Goal: Find specific fact: Find specific fact

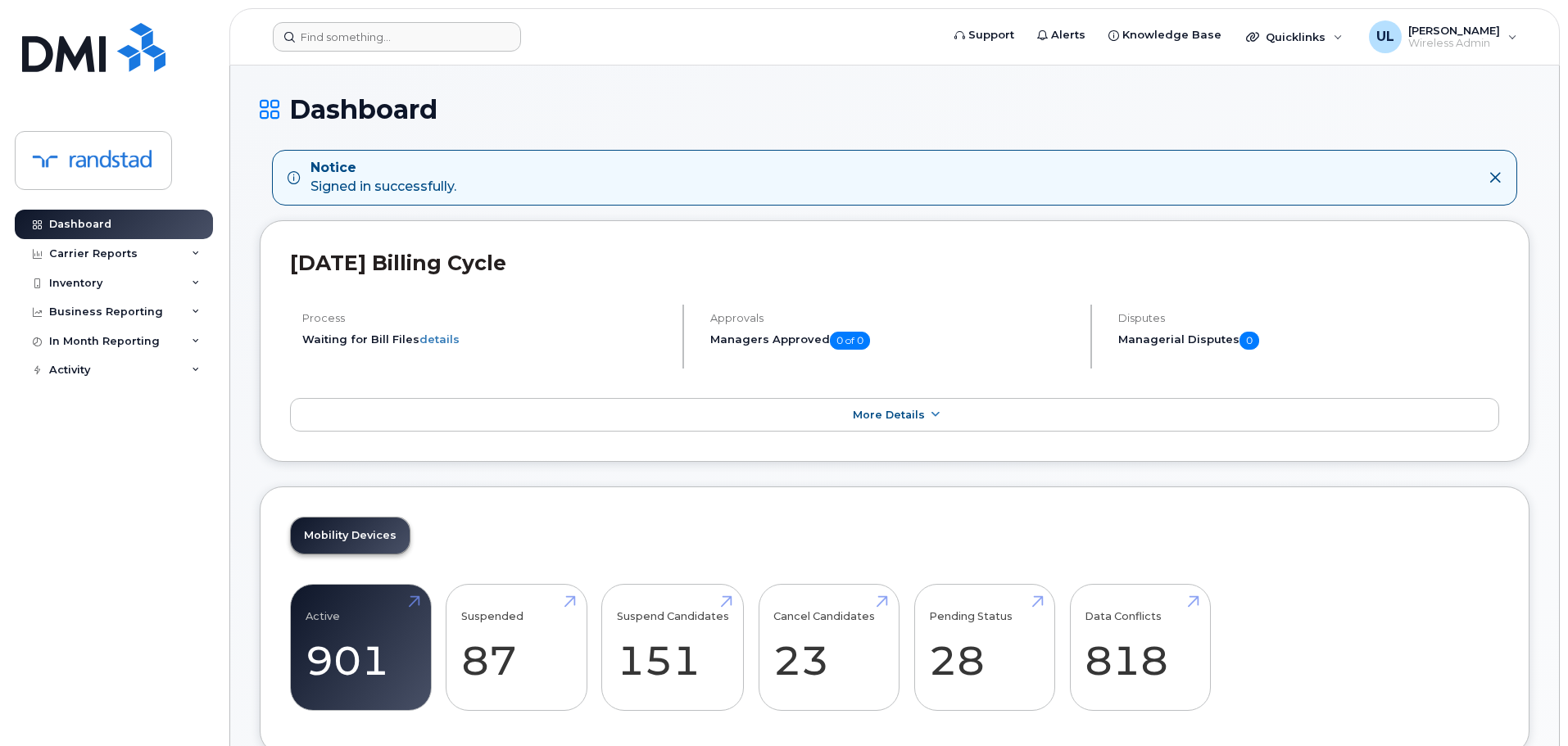
drag, startPoint x: 521, startPoint y: 36, endPoint x: 498, endPoint y: 40, distance: 23.3
click at [519, 36] on form at bounding box center [601, 36] width 657 height 30
click at [464, 52] on header "Support Alerts Knowledge Base Quicklinks Suspend / Cancel Device Change SIM Car…" at bounding box center [895, 37] width 1331 height 58
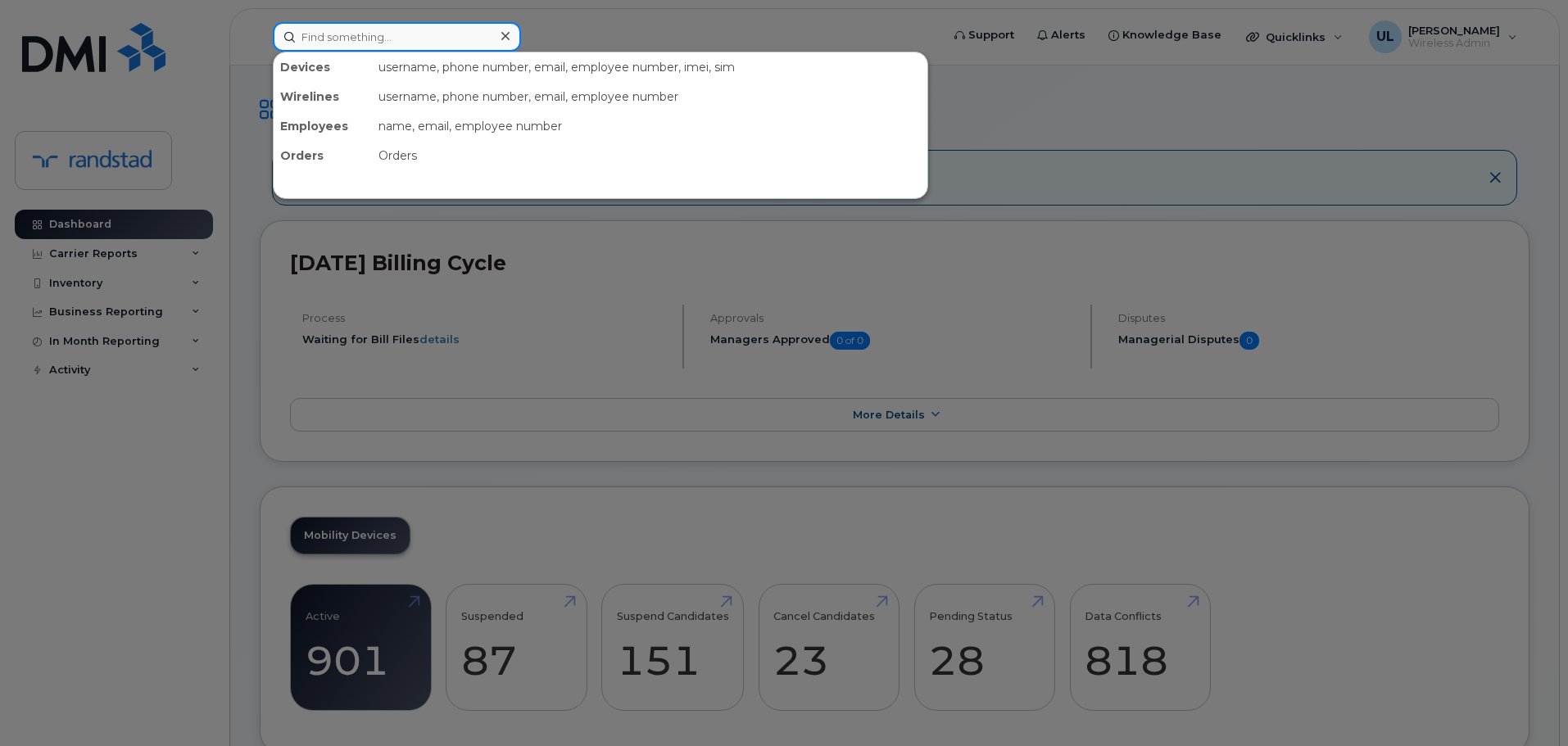
click at [453, 35] on input at bounding box center [396, 36] width 248 height 30
paste input "Kohli"
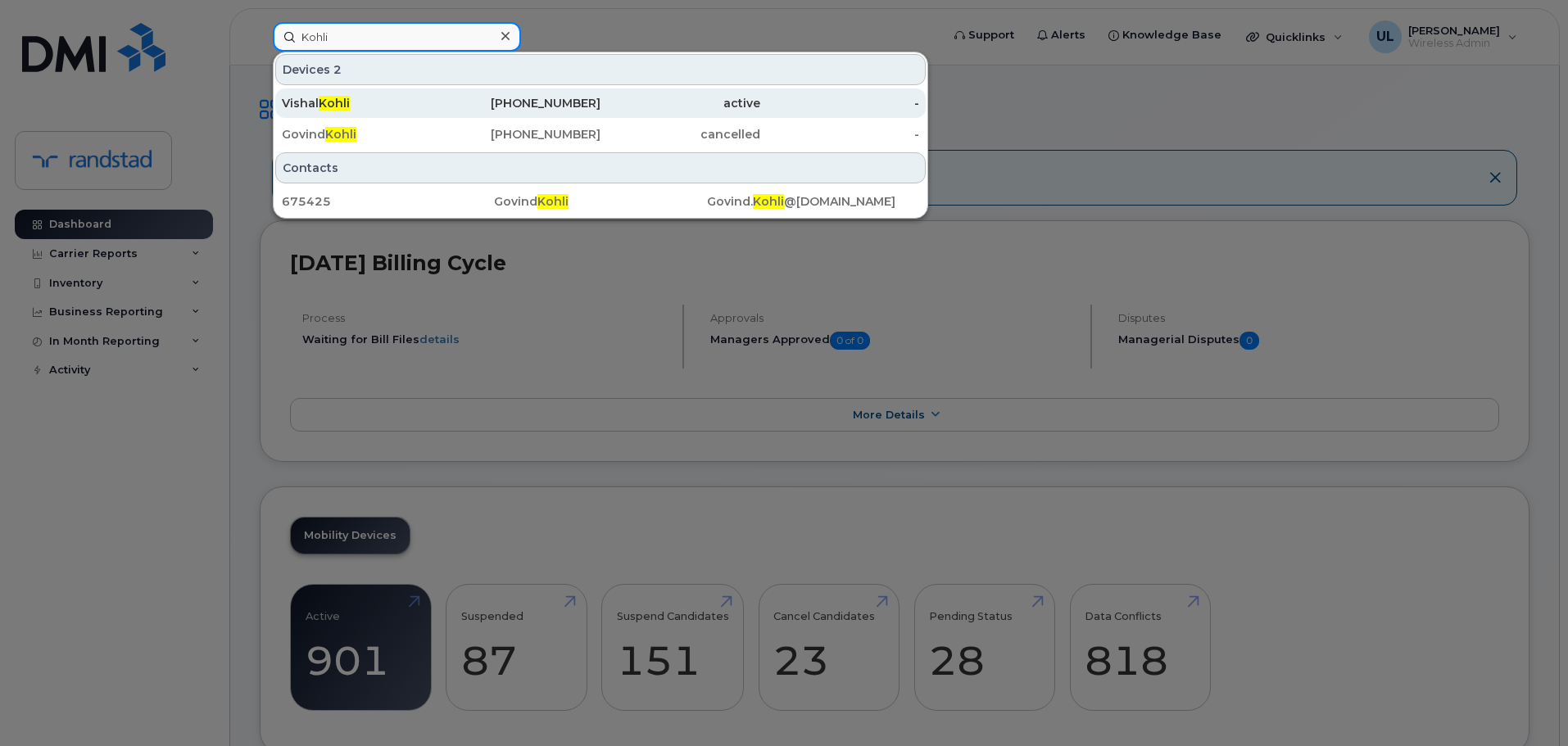
type input "Kohli"
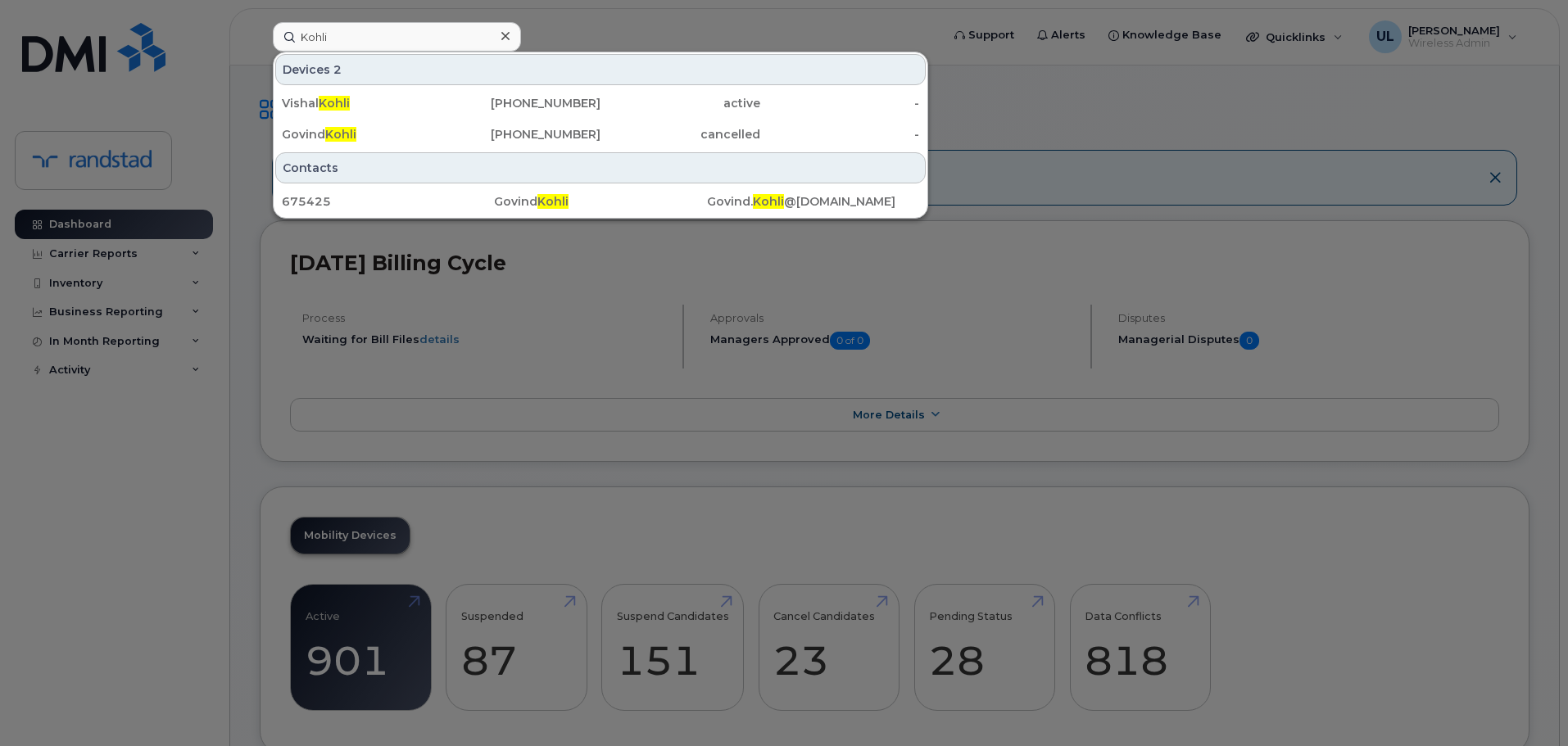
drag, startPoint x: 422, startPoint y: 105, endPoint x: 714, endPoint y: 3, distance: 309.3
click at [422, 105] on div "Vishal Kohli" at bounding box center [362, 103] width 160 height 16
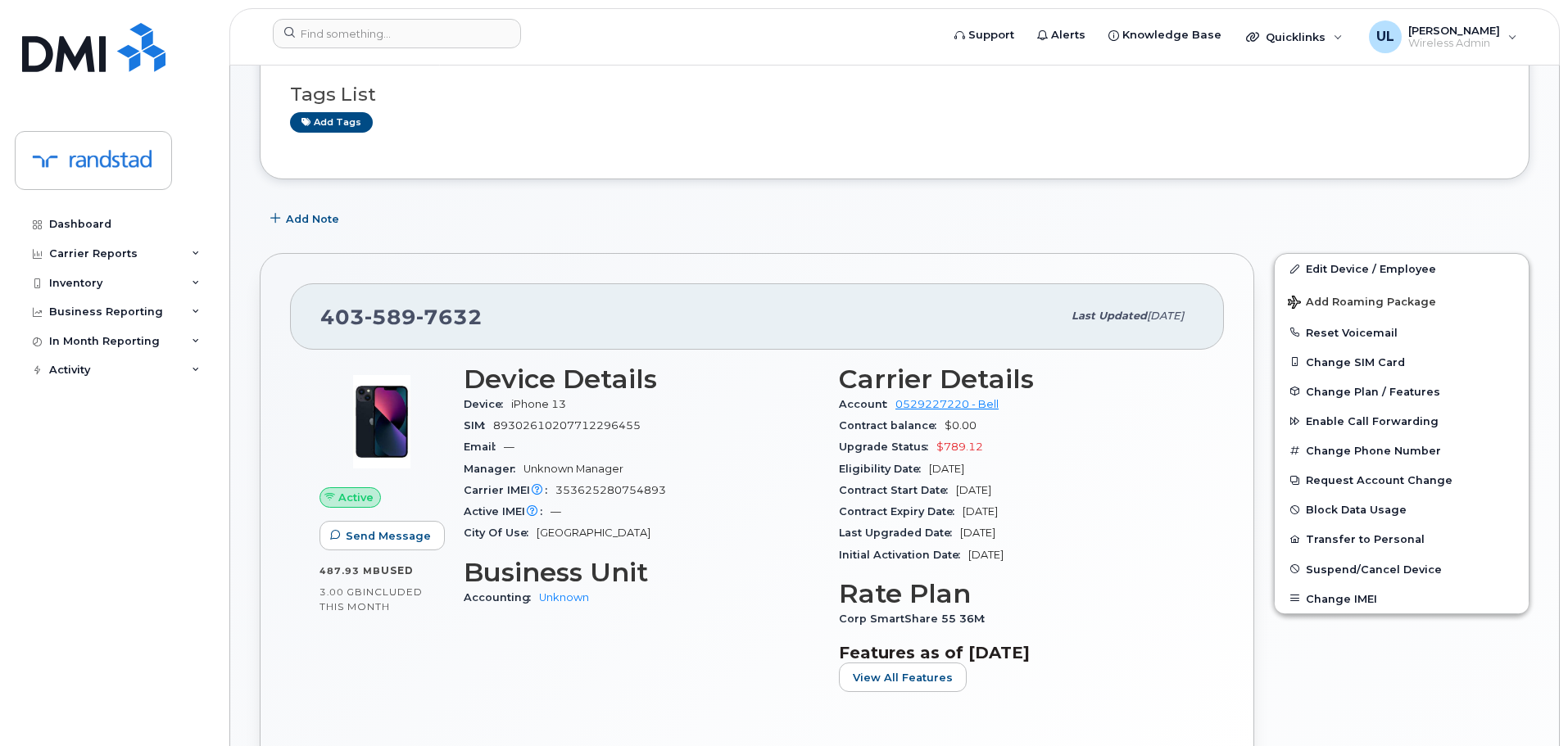
scroll to position [246, 0]
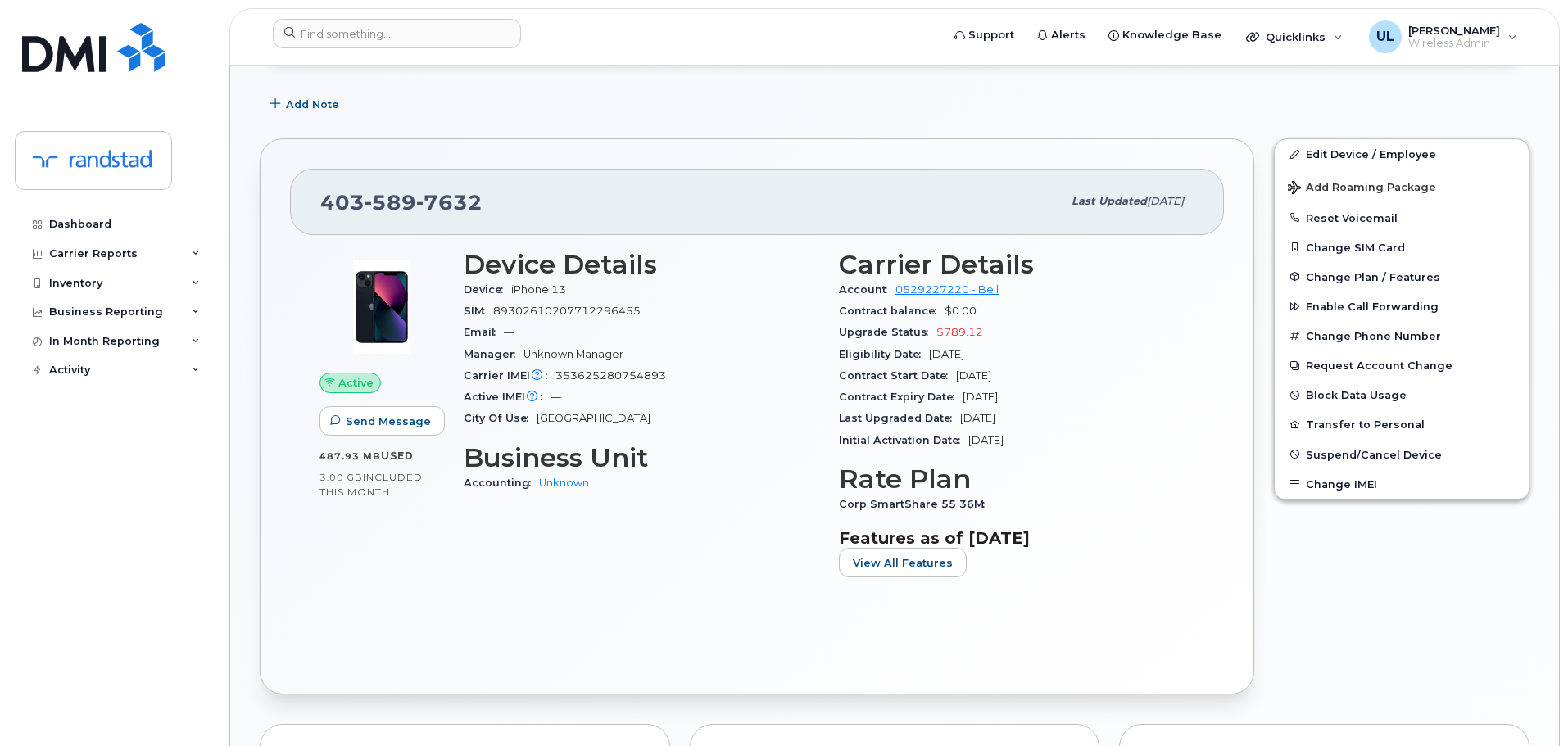
click at [381, 213] on span "589" at bounding box center [391, 202] width 52 height 25
copy span "[PHONE_NUMBER]"
click at [606, 370] on span "353625280754893" at bounding box center [610, 375] width 110 height 12
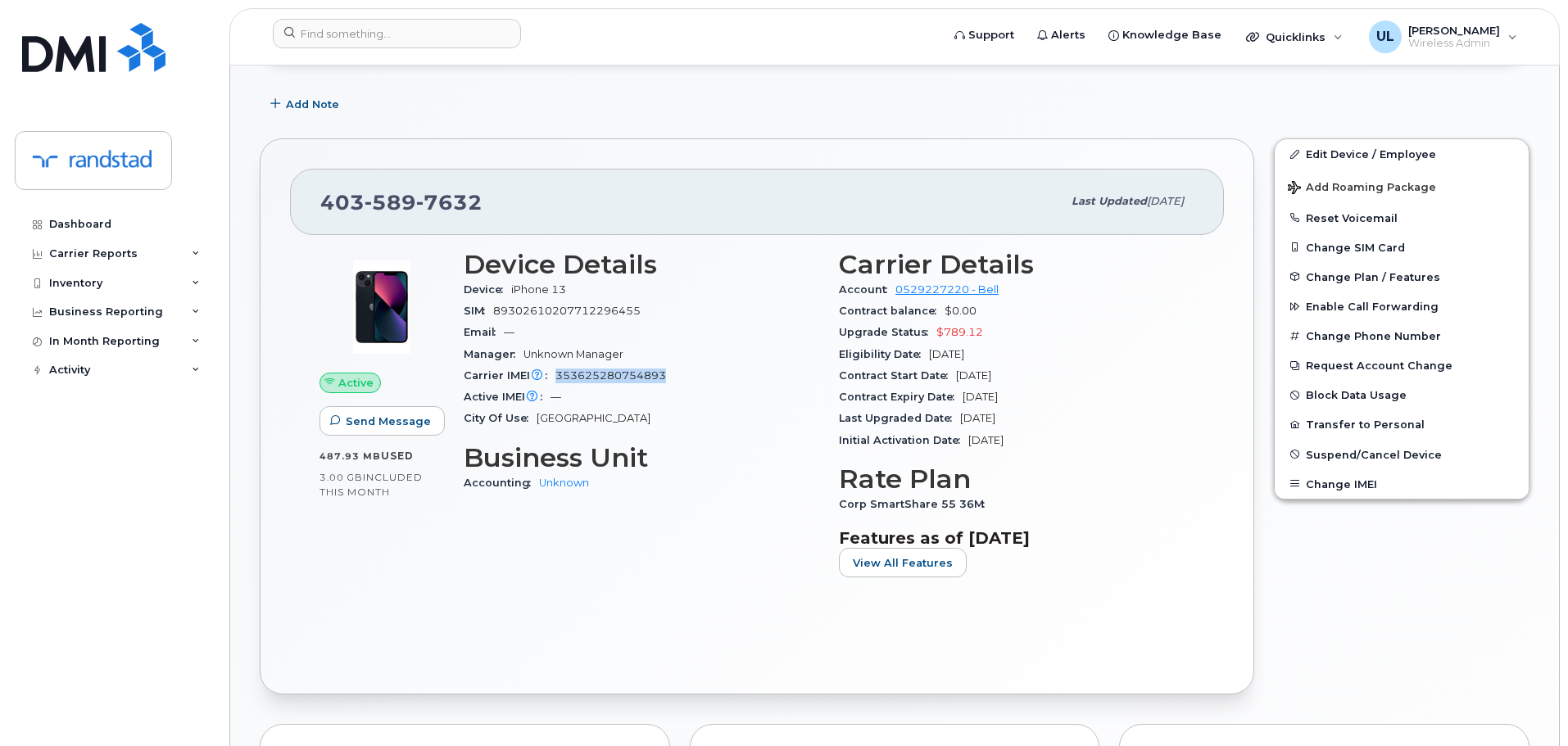
copy span "353625280754893"
drag, startPoint x: 510, startPoint y: 291, endPoint x: 648, endPoint y: 280, distance: 138.4
click at [645, 281] on div "Device iPhone 13" at bounding box center [641, 289] width 356 height 21
copy span "iPhone 13"
